Goal: Find specific page/section: Find specific page/section

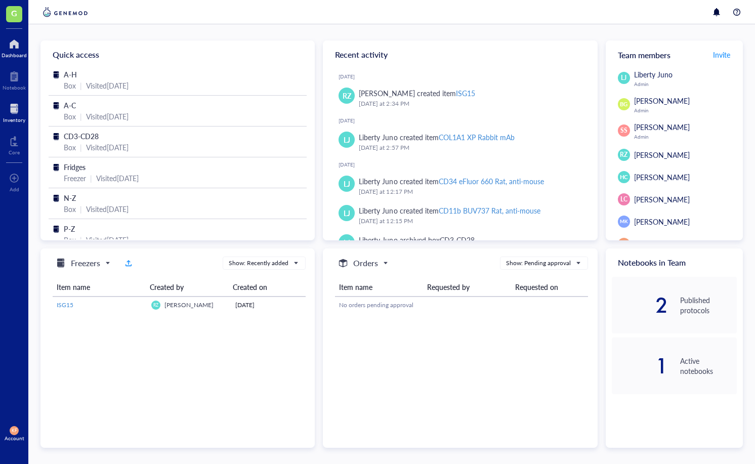
click at [7, 125] on div "Inventory" at bounding box center [14, 112] width 28 height 28
click at [8, 114] on div at bounding box center [14, 109] width 22 height 16
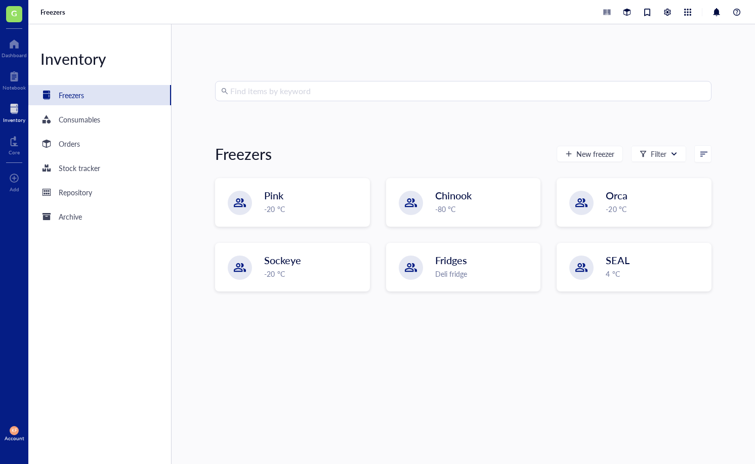
click at [263, 92] on input "search" at bounding box center [467, 90] width 475 height 19
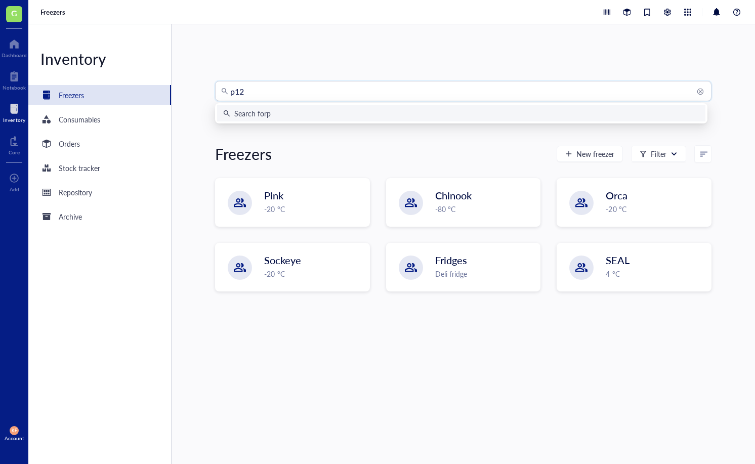
type input "p120"
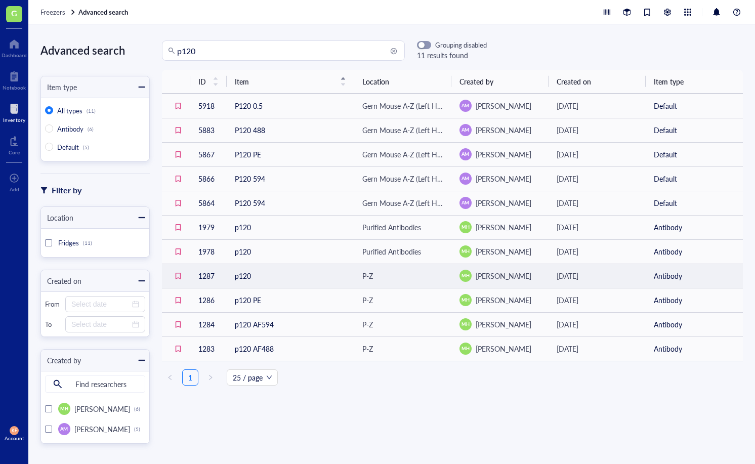
click at [257, 275] on td "p120" at bounding box center [291, 276] width 128 height 24
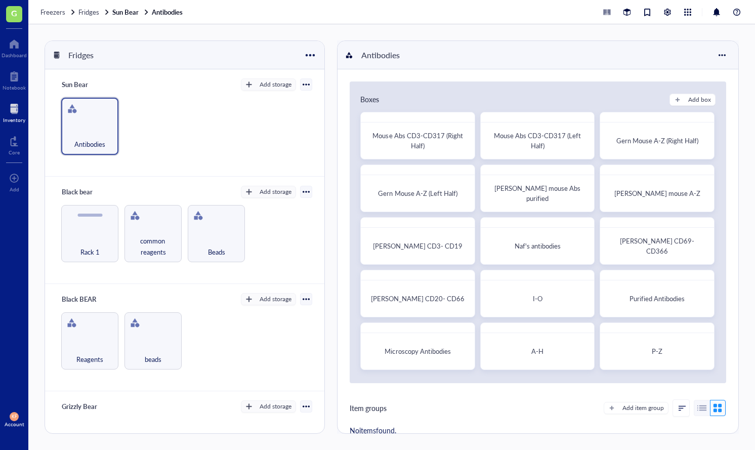
click at [21, 121] on div "Inventory" at bounding box center [14, 120] width 22 height 6
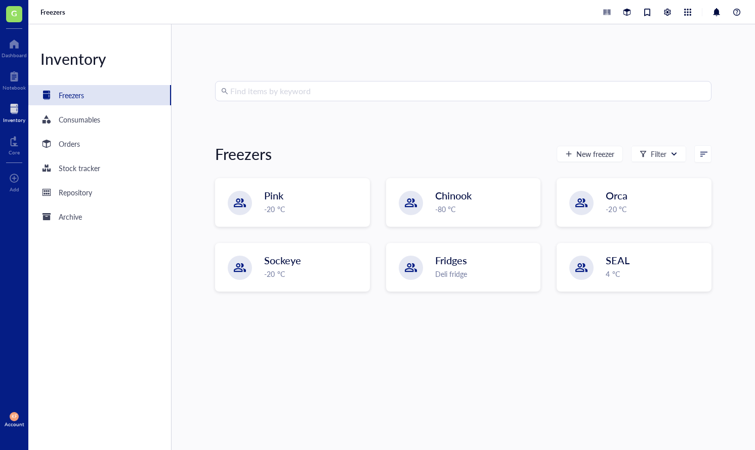
click at [296, 93] on input "search" at bounding box center [467, 90] width 475 height 19
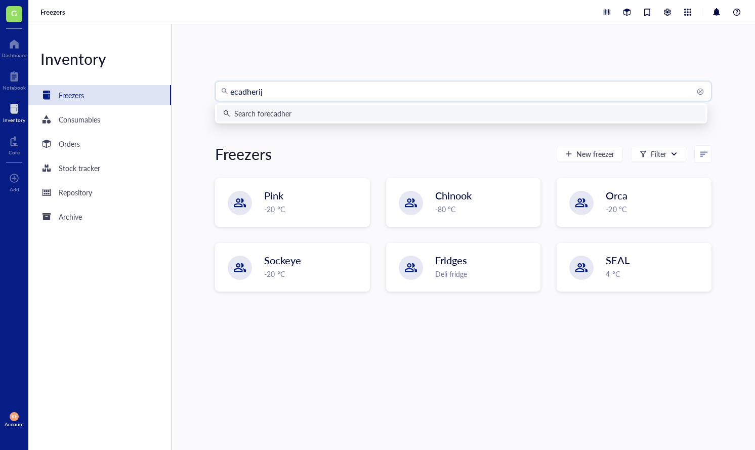
type input "ecadherijn"
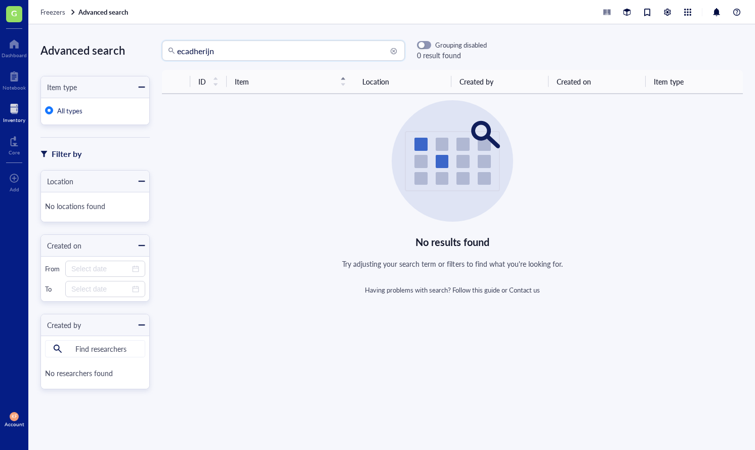
drag, startPoint x: 239, startPoint y: 47, endPoint x: 133, endPoint y: 27, distance: 108.1
click at [133, 27] on div "Advanced search Item type All types Filter by Location No locations found Creat…" at bounding box center [391, 237] width 727 height 426
type input "cad"
